Goal: Transaction & Acquisition: Purchase product/service

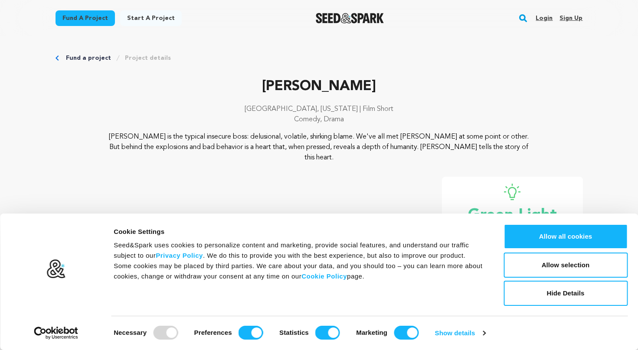
scroll to position [20, 0]
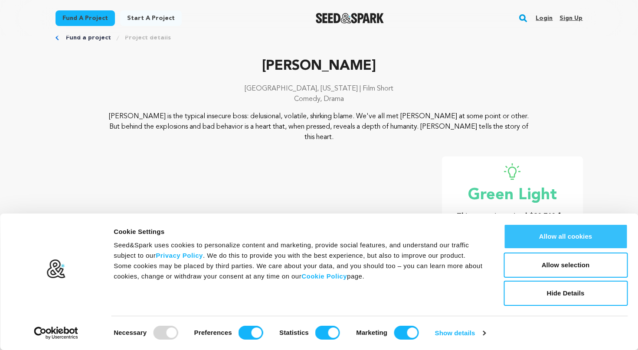
click at [573, 239] on button "Allow all cookies" at bounding box center [565, 236] width 124 height 25
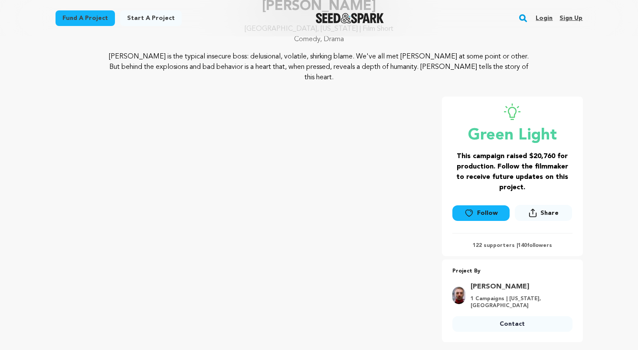
scroll to position [0, 0]
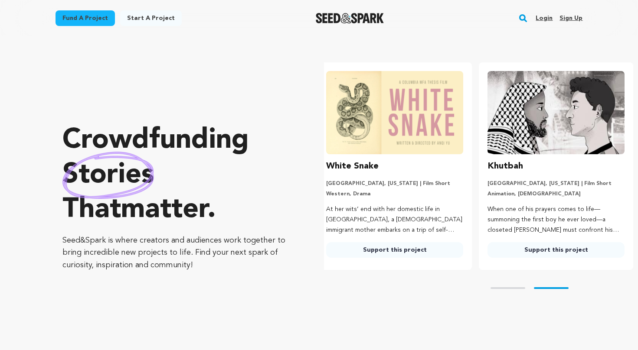
scroll to position [0, 168]
click at [524, 17] on rect "button" at bounding box center [523, 18] width 10 height 10
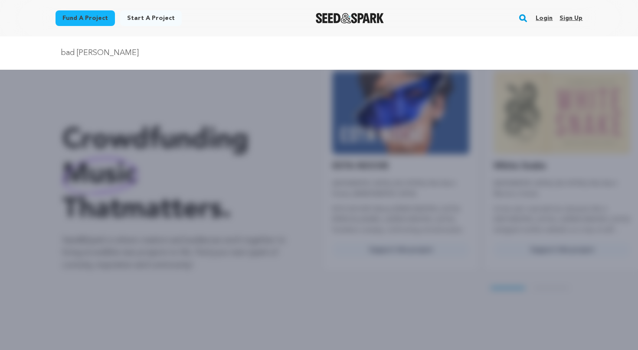
scroll to position [0, 0]
type input "bad alice"
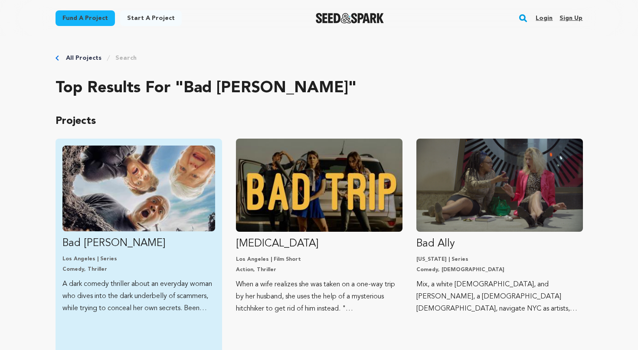
click at [139, 213] on img "Fund Bad Alice" at bounding box center [138, 189] width 153 height 86
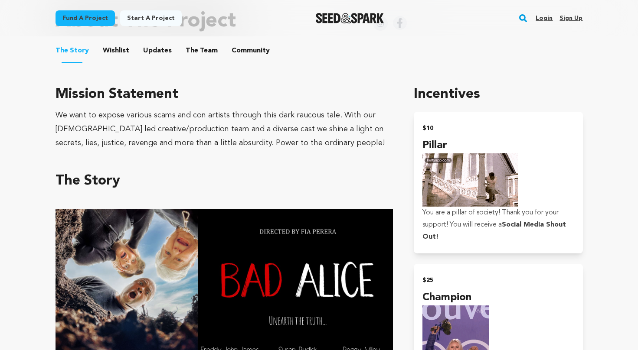
scroll to position [456, 0]
